Goal: Information Seeking & Learning: Learn about a topic

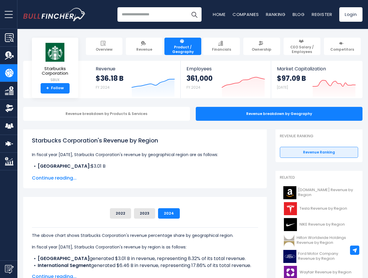
click at [9, 14] on span "open menu" at bounding box center [9, 14] width 8 height 1
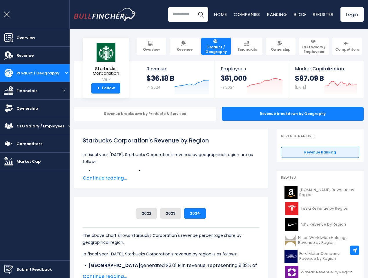
click at [9, 269] on img "Submit Feedback" at bounding box center [8, 269] width 9 height 9
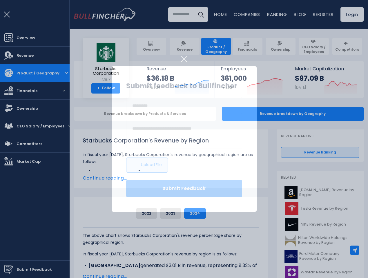
click at [354, 250] on div at bounding box center [184, 139] width 368 height 278
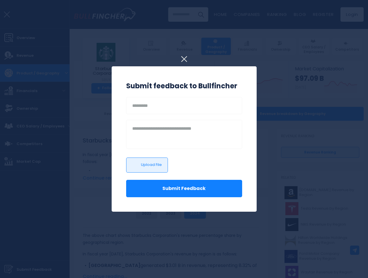
click at [149, 85] on h3 "Submit feedback to Bullfincher" at bounding box center [184, 86] width 116 height 10
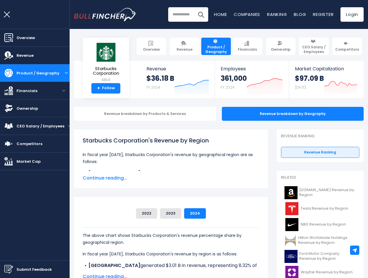
click at [239, 85] on div "361,000 FY 2024" at bounding box center [233, 83] width 26 height 19
click at [329, 85] on icon at bounding box center [340, 83] width 33 height 5
click at [102, 114] on div "Revenue breakdown by Products & Services" at bounding box center [145, 114] width 142 height 14
click at [141, 178] on span "Continue reading..." at bounding box center [171, 178] width 176 height 7
click at [117, 214] on div "2022 2023 2024" at bounding box center [171, 213] width 176 height 10
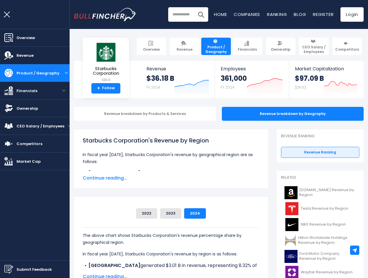
click at [140, 214] on button "2022" at bounding box center [146, 213] width 21 height 10
